Goal: Check status: Check status

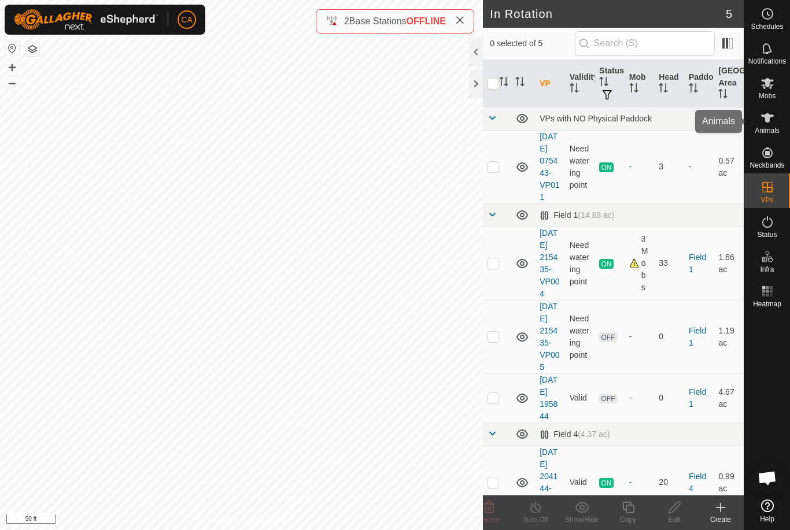
click at [777, 123] on es-animals-svg-icon at bounding box center [767, 118] width 21 height 19
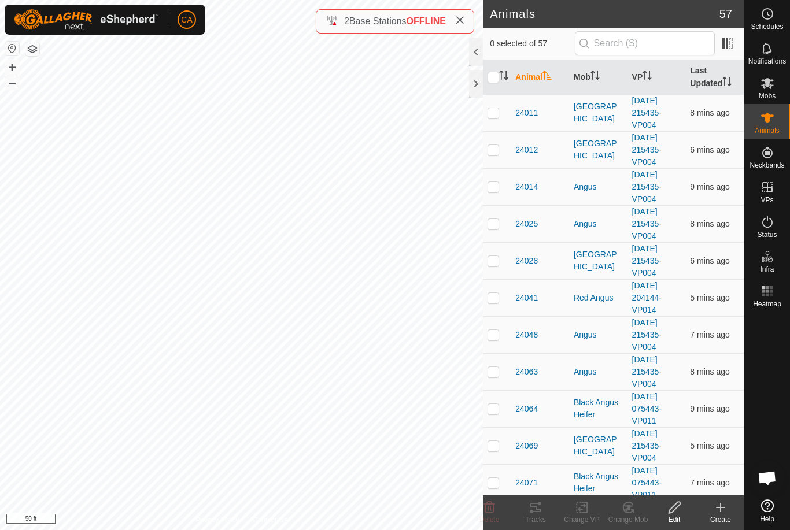
click at [593, 76] on icon "Activate to sort" at bounding box center [592, 75] width 1 height 9
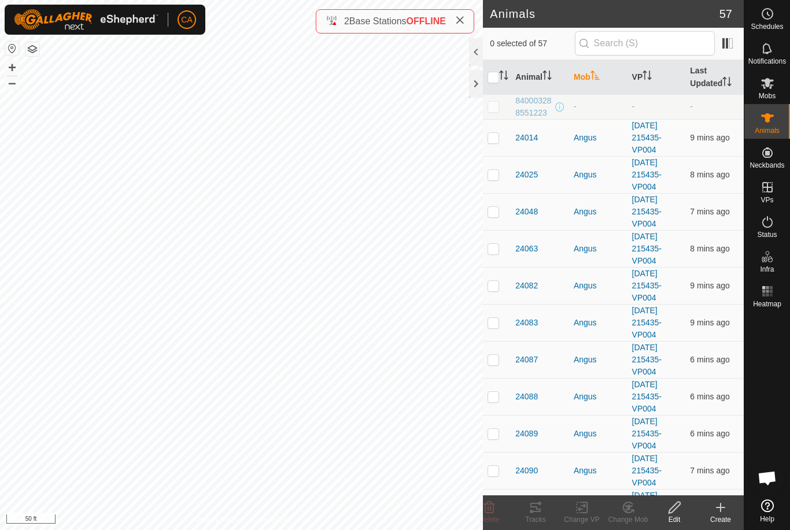
click at [596, 78] on icon "Activate to sort" at bounding box center [595, 75] width 9 height 9
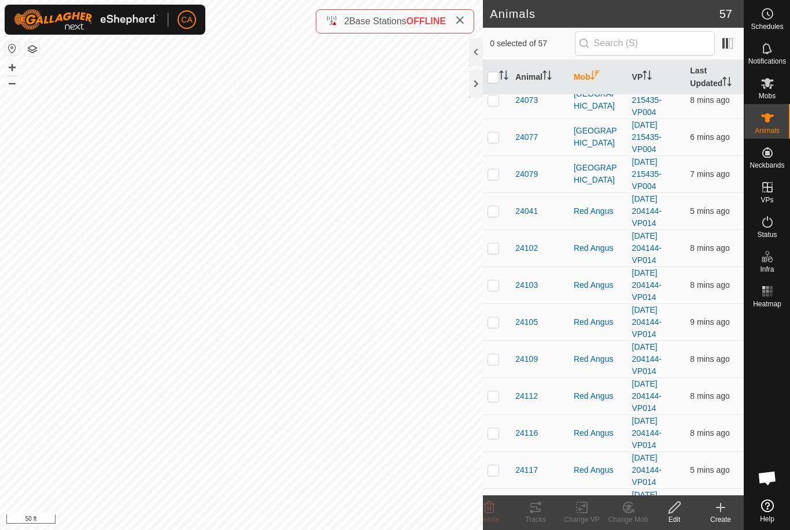
scroll to position [202, 0]
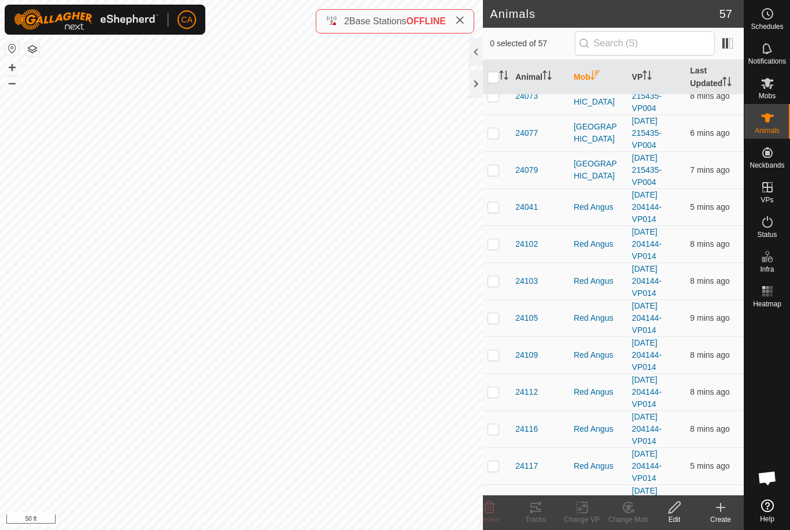
click at [506, 327] on td at bounding box center [497, 318] width 28 height 37
checkbox input "true"
click at [496, 362] on td at bounding box center [497, 355] width 28 height 37
checkbox input "true"
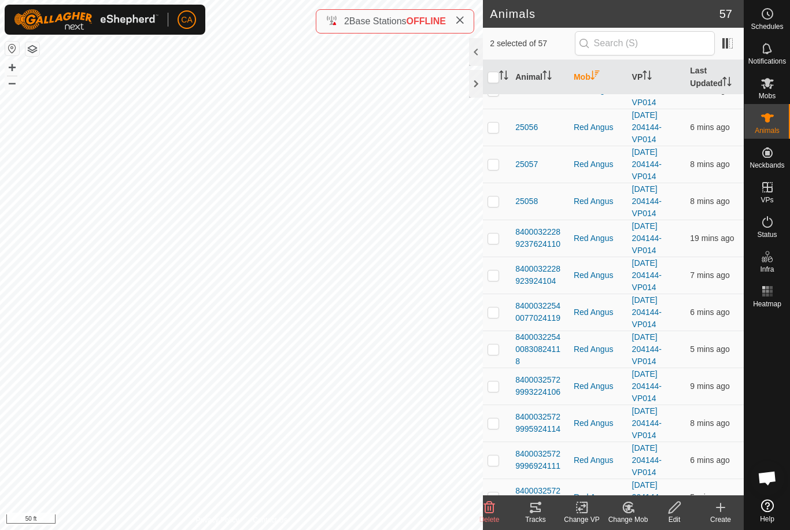
scroll to position [615, 0]
click at [501, 244] on td at bounding box center [497, 237] width 28 height 37
checkbox input "true"
click at [503, 346] on td at bounding box center [497, 348] width 28 height 37
checkbox input "true"
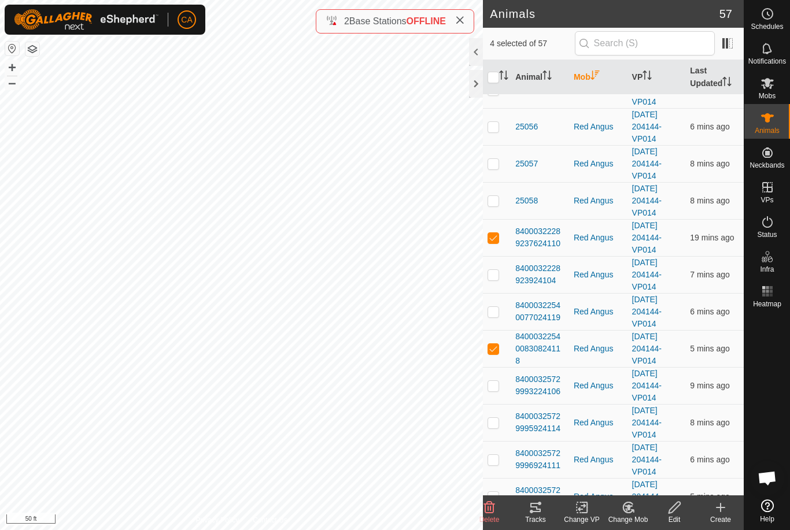
click at [504, 304] on td at bounding box center [497, 311] width 28 height 37
checkbox input "true"
click at [499, 460] on p-checkbox at bounding box center [494, 459] width 12 height 9
checkbox input "true"
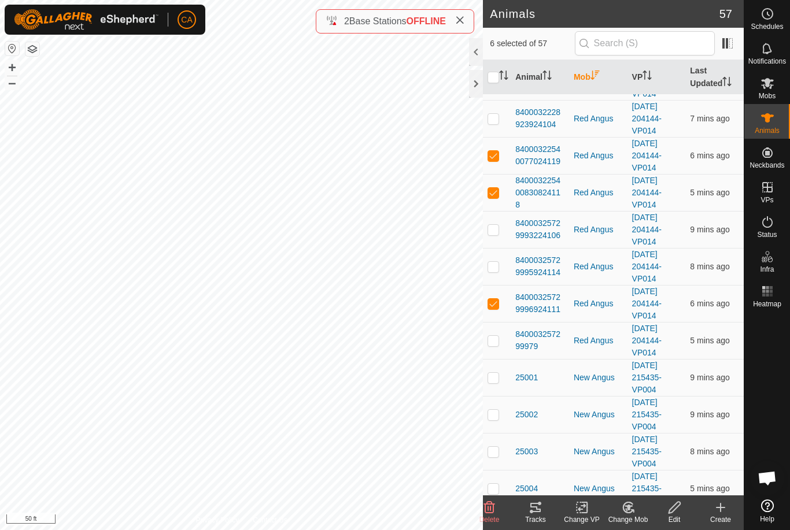
scroll to position [799, 0]
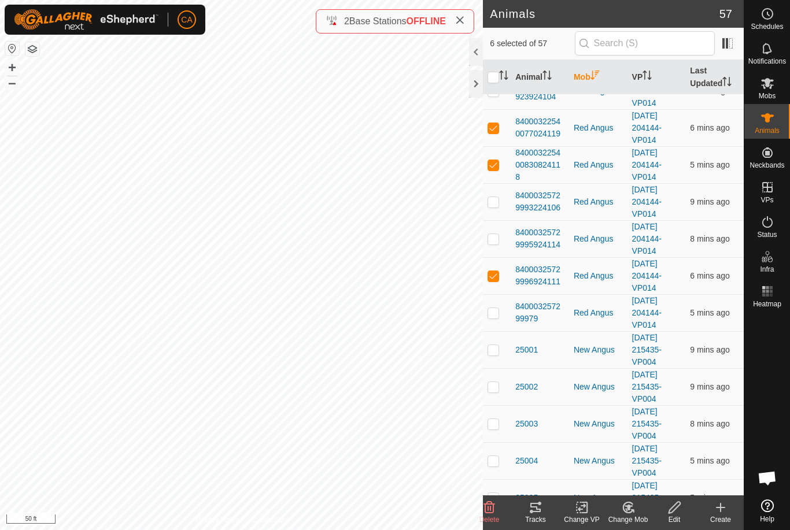
click at [504, 317] on td at bounding box center [497, 312] width 28 height 37
checkbox input "true"
click at [502, 203] on td at bounding box center [497, 201] width 28 height 37
checkbox input "true"
click at [499, 97] on td at bounding box center [497, 90] width 28 height 37
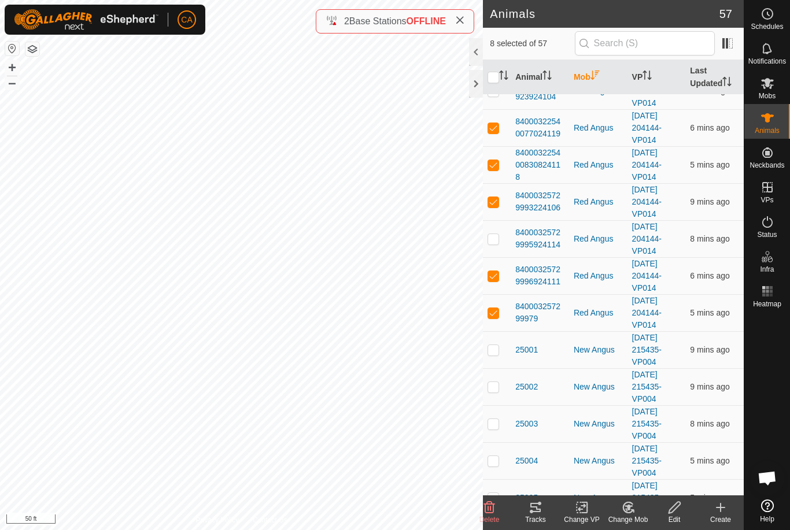
checkbox input "true"
click at [500, 244] on td at bounding box center [497, 238] width 28 height 37
checkbox input "true"
click at [536, 507] on icon at bounding box center [535, 507] width 10 height 9
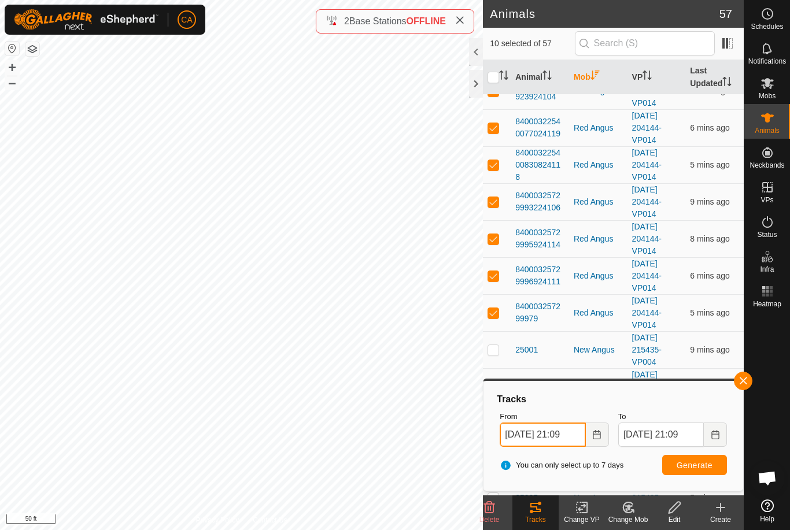
click at [547, 429] on input "[DATE] 21:09" at bounding box center [543, 435] width 86 height 24
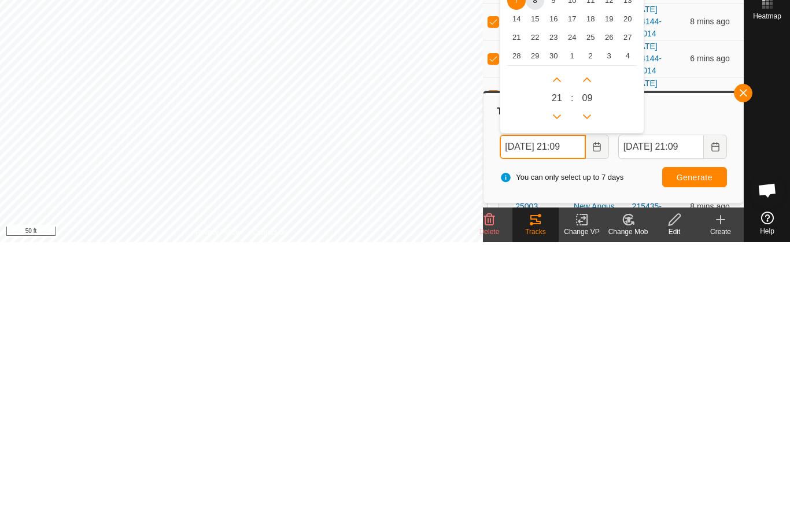
scroll to position [729, 0]
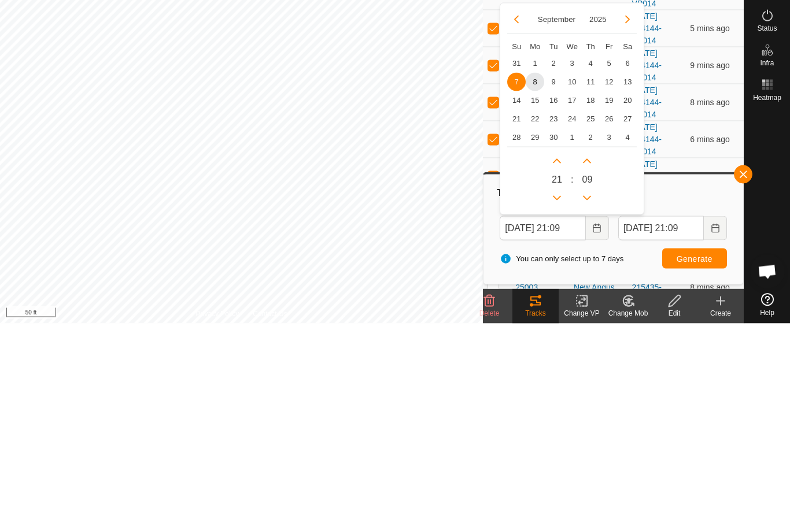
click at [611, 261] on span "5" at bounding box center [609, 270] width 19 height 19
type input "[DATE] 21:09"
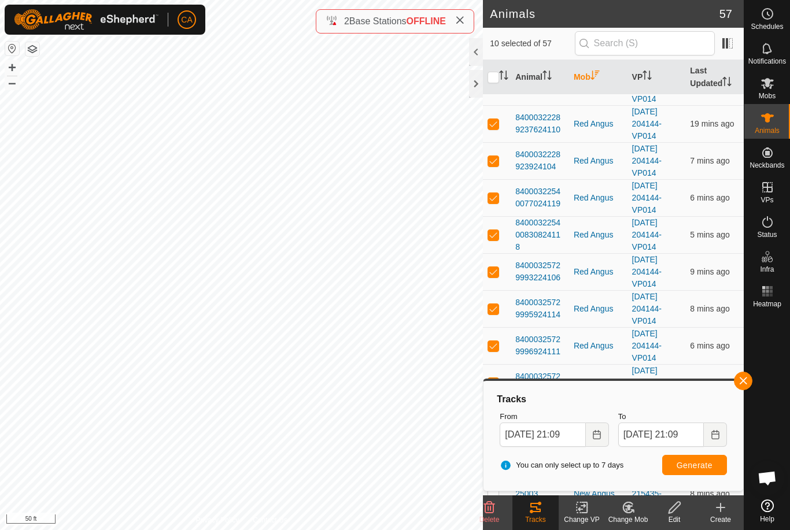
click at [706, 461] on span "Generate" at bounding box center [695, 465] width 36 height 9
